Goal: Task Accomplishment & Management: Use online tool/utility

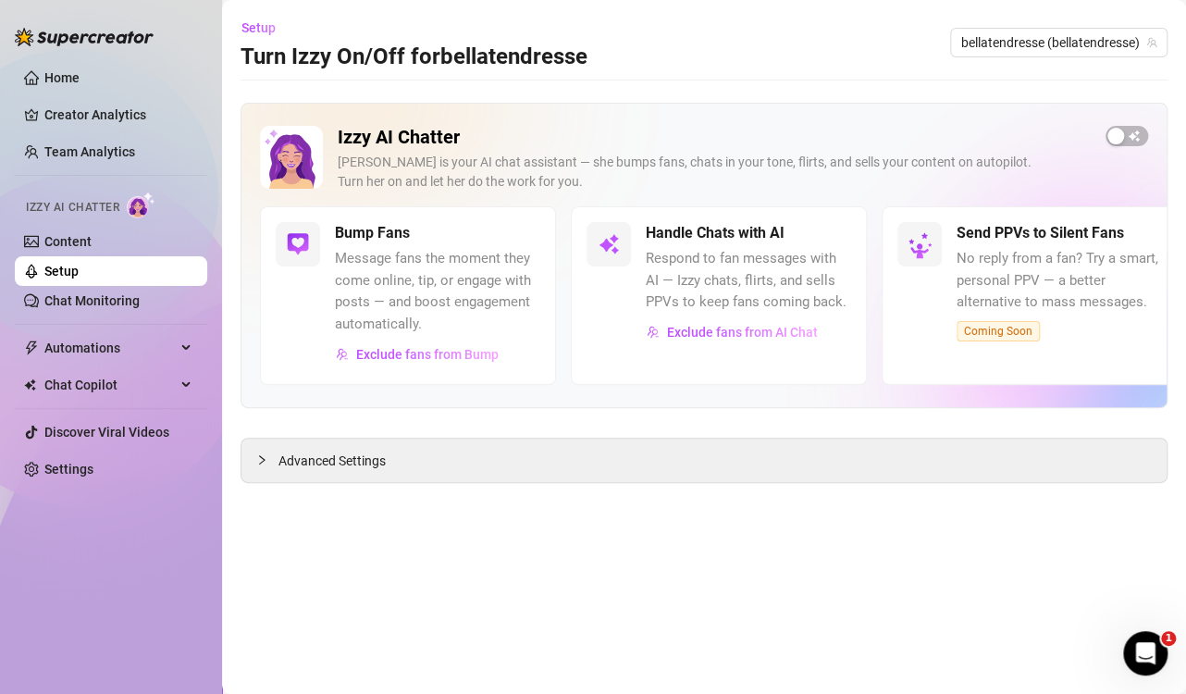
drag, startPoint x: 1117, startPoint y: 133, endPoint x: 1183, endPoint y: 146, distance: 67.9
click at [1119, 133] on div "button" at bounding box center [1115, 136] width 17 height 17
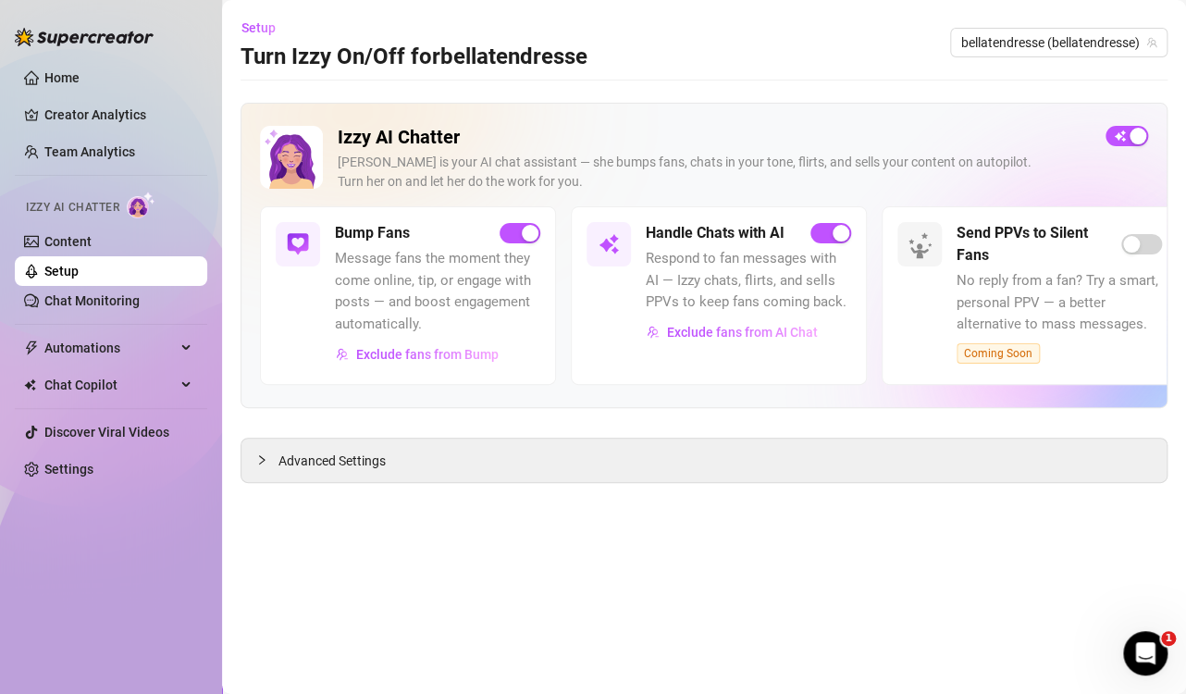
click at [187, 19] on div "Home Creator Analytics Team Analytics Izzy AI Chatter Content Setup Chat Monito…" at bounding box center [111, 338] width 192 height 677
